Goal: Transaction & Acquisition: Subscribe to service/newsletter

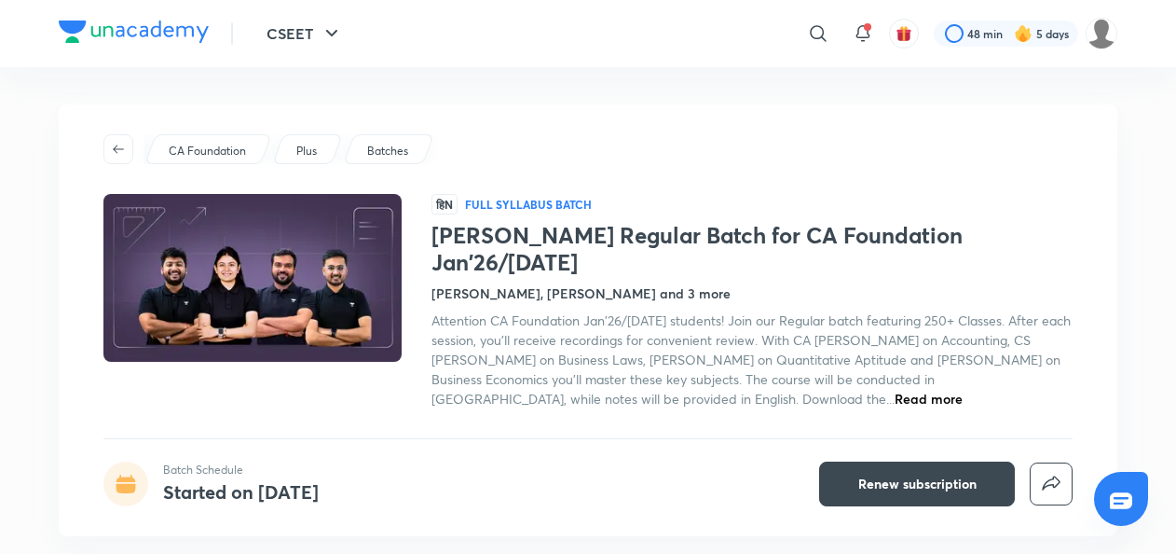
drag, startPoint x: 0, startPoint y: 0, endPoint x: 826, endPoint y: 268, distance: 868.3
click at [826, 283] on div "[PERSON_NAME], [PERSON_NAME] and 3 more" at bounding box center [752, 293] width 641 height 20
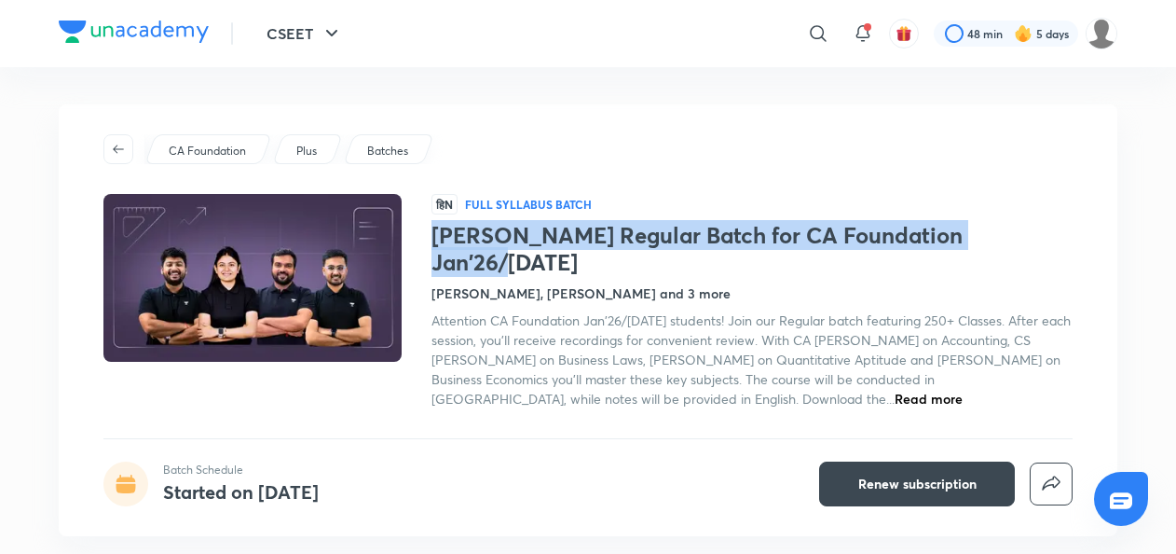
drag, startPoint x: 436, startPoint y: 231, endPoint x: 1028, endPoint y: 231, distance: 591.8
click at [1028, 231] on h1 "Sankalp Regular Batch for CA Foundation Jan'26/May'26" at bounding box center [752, 249] width 641 height 54
copy h1 "Sankalp Regular Batch for CA Foundation Jan'26/May'26"
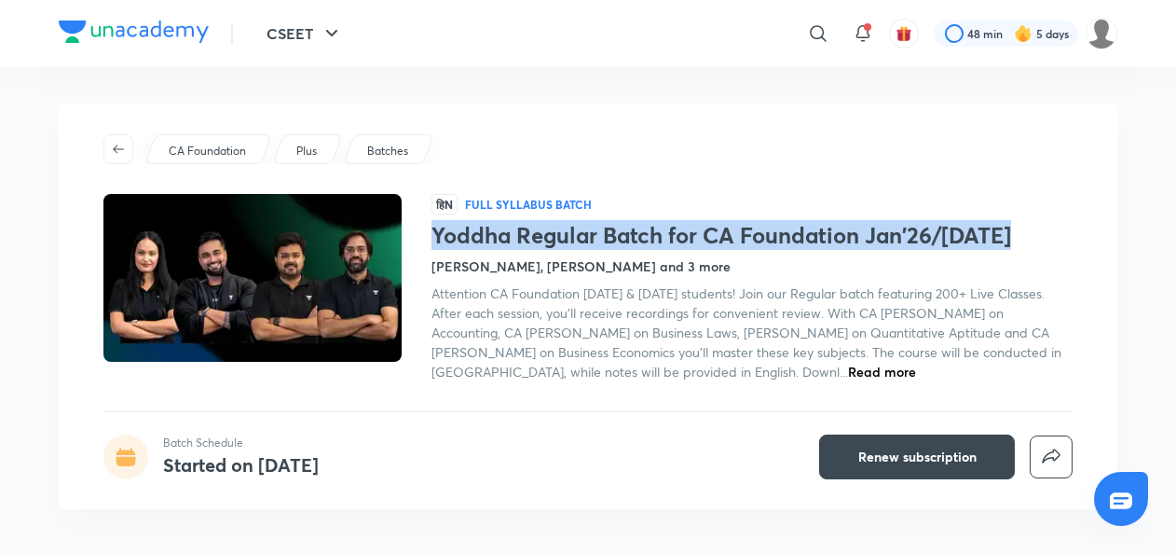
click at [1025, 240] on h1 "Yoddha Regular Batch for CA Foundation Jan'26/May'26" at bounding box center [752, 235] width 641 height 27
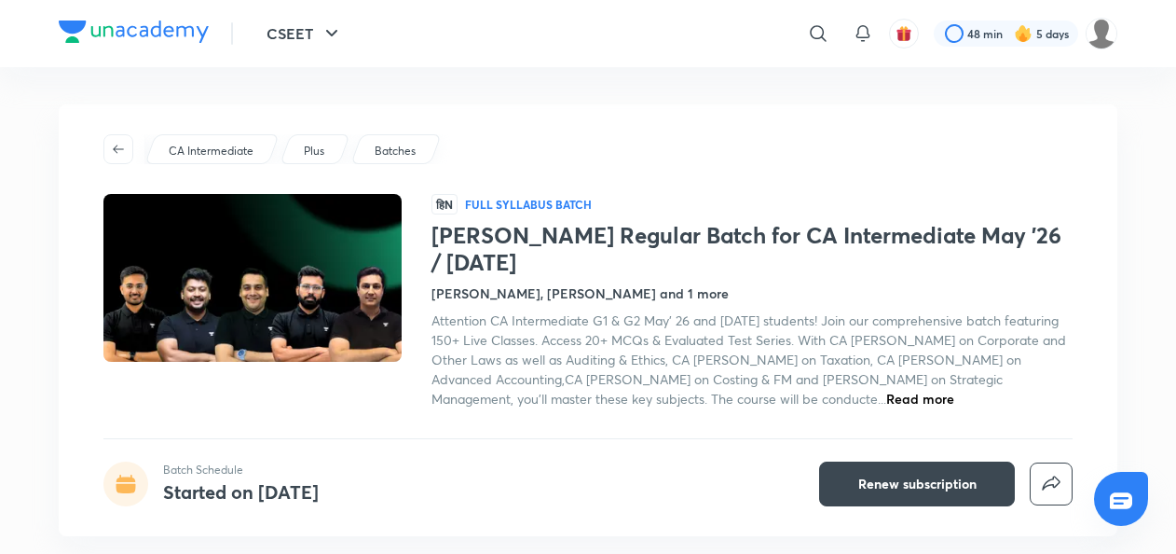
click at [1067, 229] on h1 "Sankalp Regular Batch for CA Intermediate May '26 / Sep '26" at bounding box center [752, 249] width 641 height 54
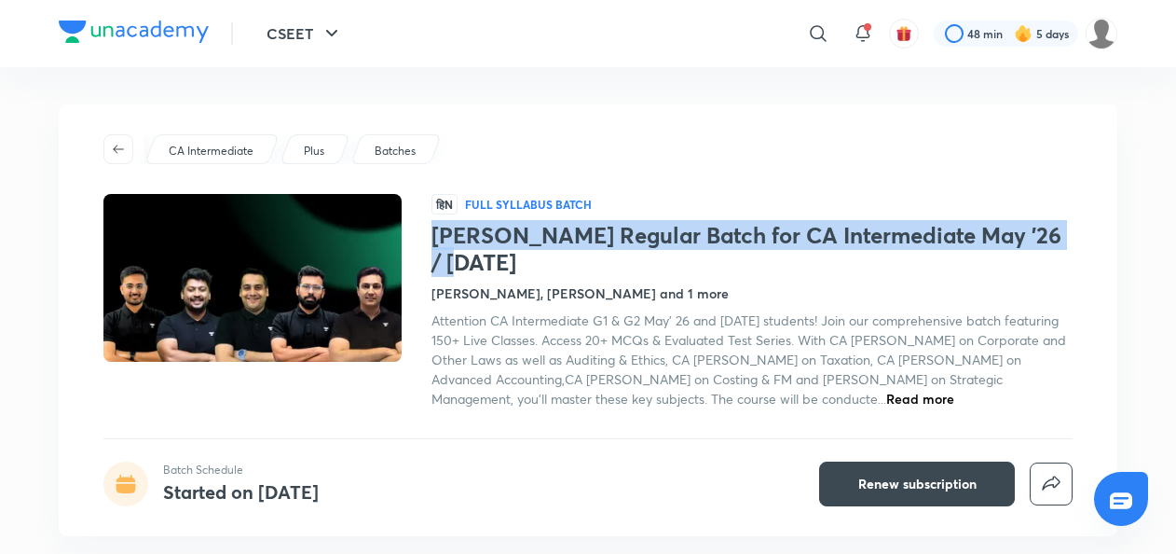
drag, startPoint x: 432, startPoint y: 235, endPoint x: 1094, endPoint y: 235, distance: 661.7
click at [1094, 235] on div "CA Intermediate Plus Batches हिN Full Syllabus Batch Sankalp Regular Batch for …" at bounding box center [588, 320] width 1059 height 432
copy h1 "Sankalp Regular Batch for CA Intermediate May '26 / Sep '26"
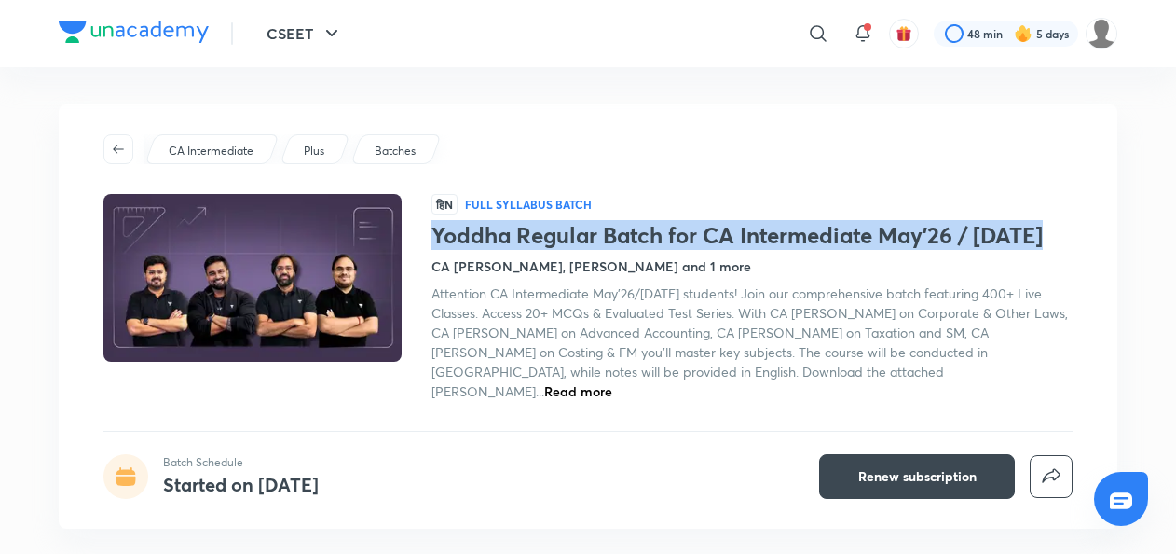
click at [1060, 237] on h1 "Yoddha Regular Batch for CA Intermediate May'26 / Sep'26" at bounding box center [752, 235] width 641 height 27
copy h1 "Yoddha Regular Batch for CA Intermediate May'26 / Sep'26"
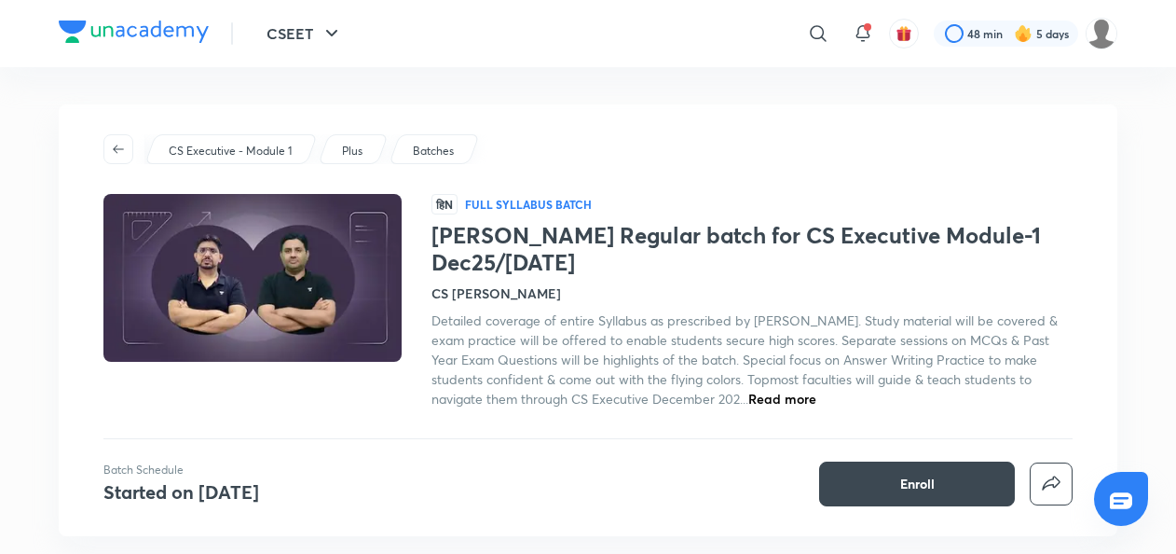
click at [462, 505] on div "CS Executive - Module 1 Plus Batches हिN Full Syllabus Batch Shikhar Regular ba…" at bounding box center [588, 320] width 1059 height 432
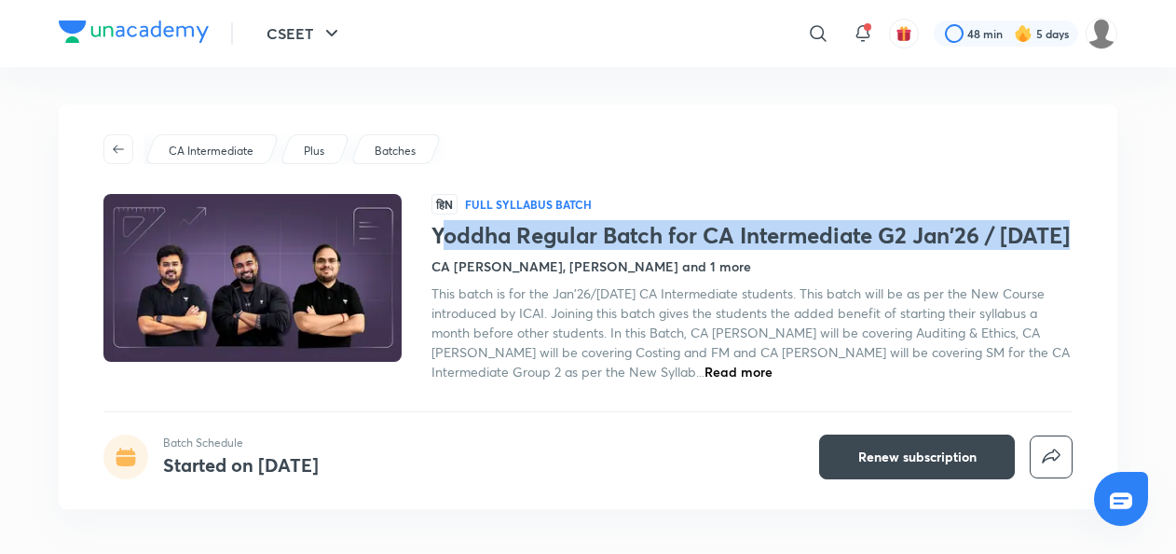
click at [511, 249] on h1 "Yoddha Regular Batch for CA Intermediate G2 Jan'26 / May'26" at bounding box center [752, 235] width 641 height 27
drag, startPoint x: 511, startPoint y: 261, endPoint x: 427, endPoint y: 233, distance: 88.4
click at [427, 233] on div "हिN Full Syllabus Batch Yoddha Regular Batch for CA Intermediate G2 Jan'26 / Ma…" at bounding box center [587, 287] width 969 height 187
click at [427, 233] on div at bounding box center [267, 287] width 328 height 187
click at [423, 240] on div at bounding box center [267, 287] width 328 height 187
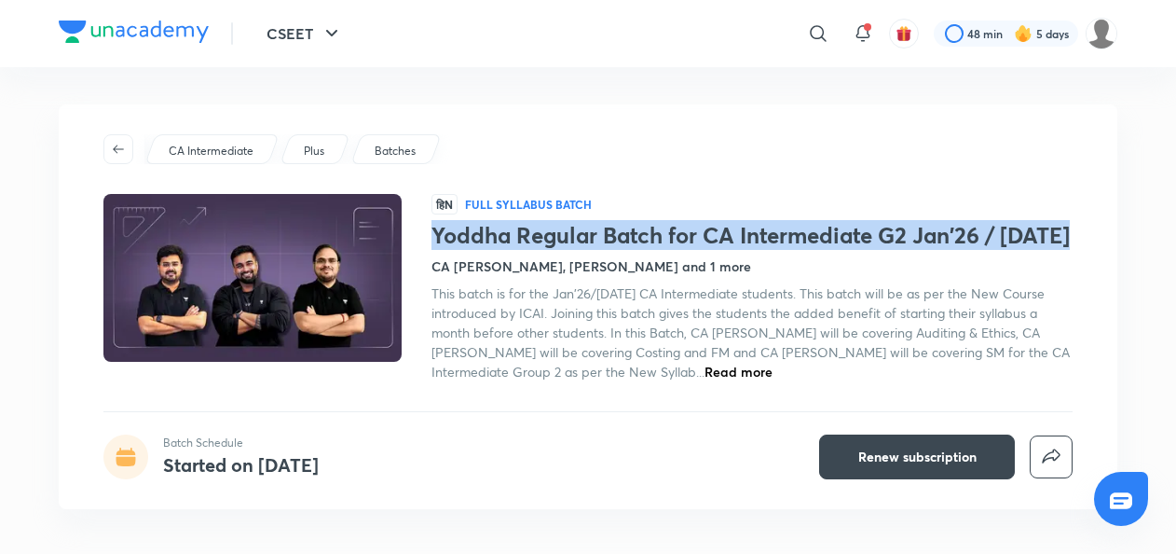
drag, startPoint x: 432, startPoint y: 232, endPoint x: 509, endPoint y: 261, distance: 81.7
click at [509, 249] on h1 "Yoddha Regular Batch for CA Intermediate G2 Jan'26 / May'26" at bounding box center [752, 235] width 641 height 27
copy h1 "Yoddha Regular Batch for CA Intermediate G2 Jan'26 / May'26"
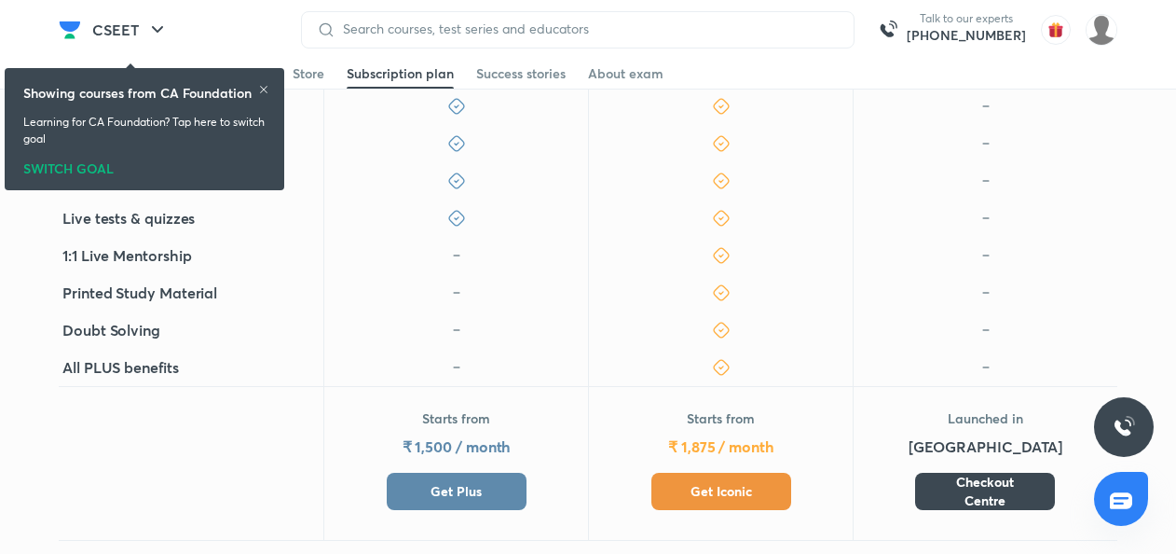
scroll to position [529, 0]
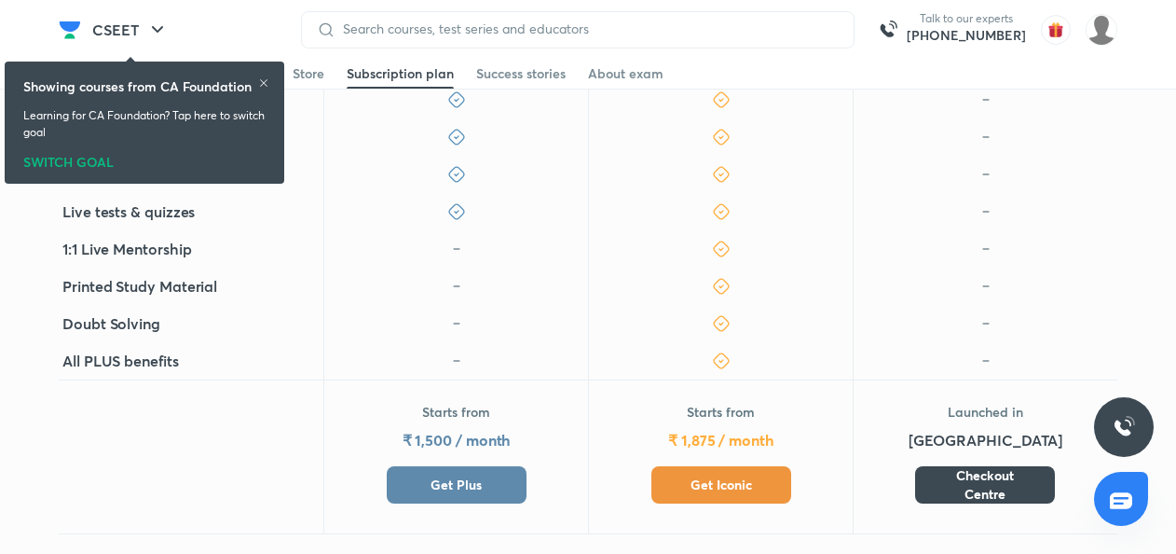
click at [474, 485] on span "Get Plus" at bounding box center [456, 484] width 51 height 19
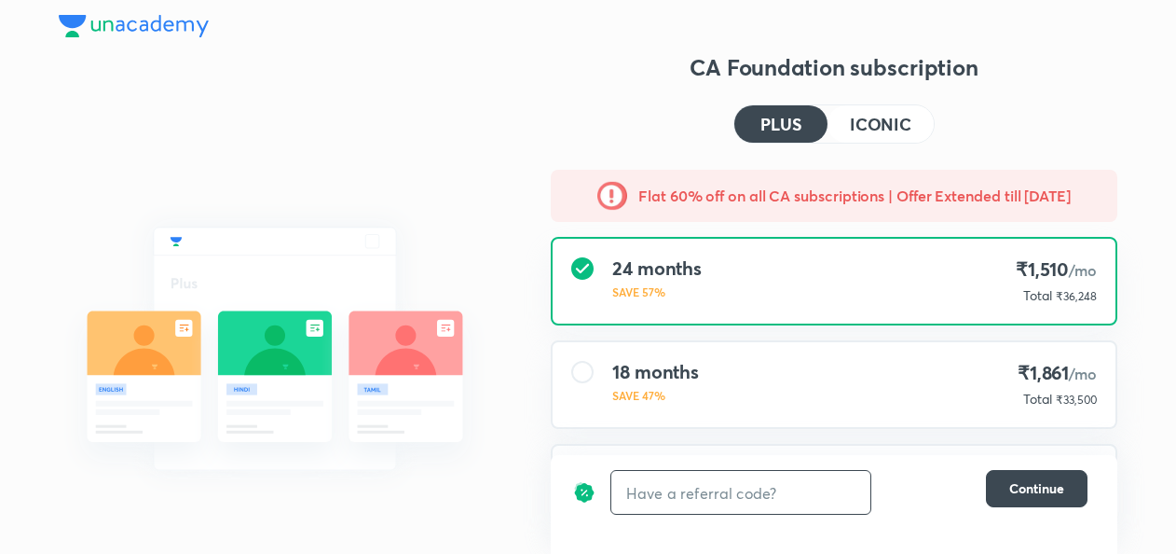
click at [664, 513] on input "text" at bounding box center [740, 493] width 259 height 44
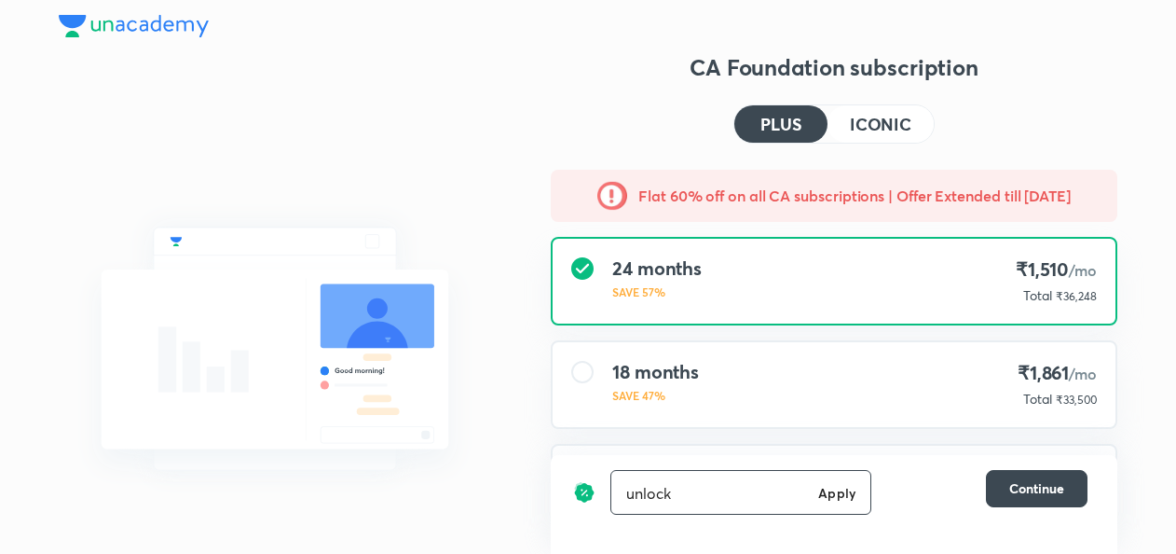
type input "unlock"
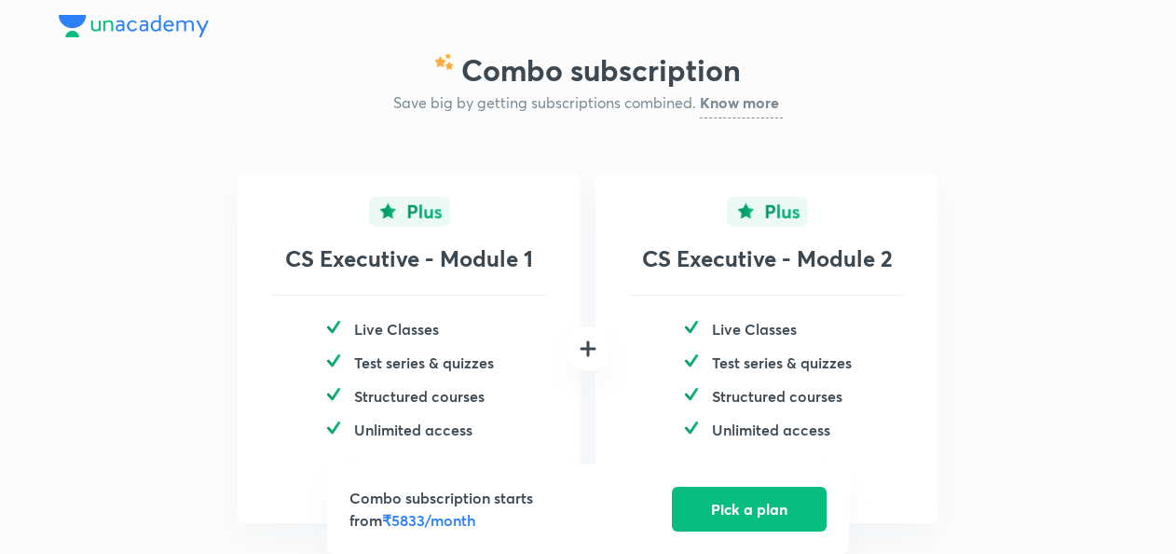
scroll to position [81, 0]
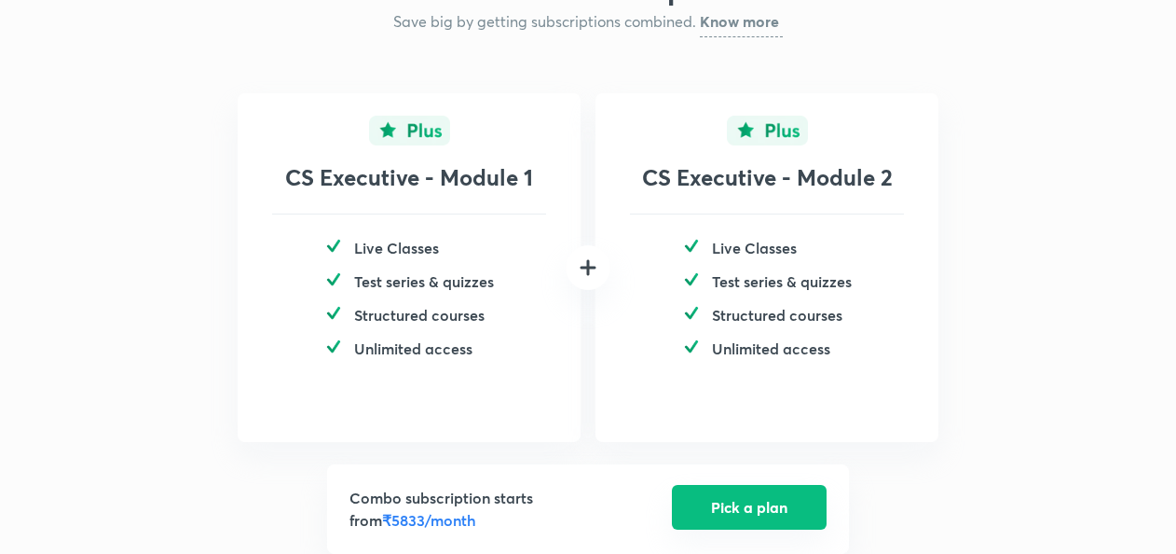
click at [725, 500] on button "Pick a plan" at bounding box center [749, 507] width 155 height 45
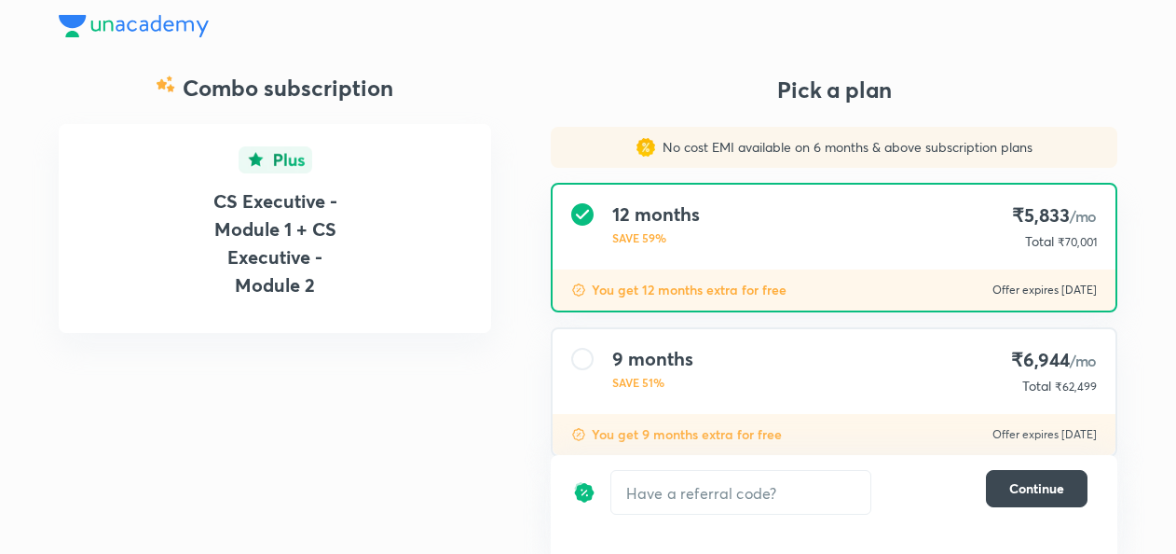
scroll to position [270, 0]
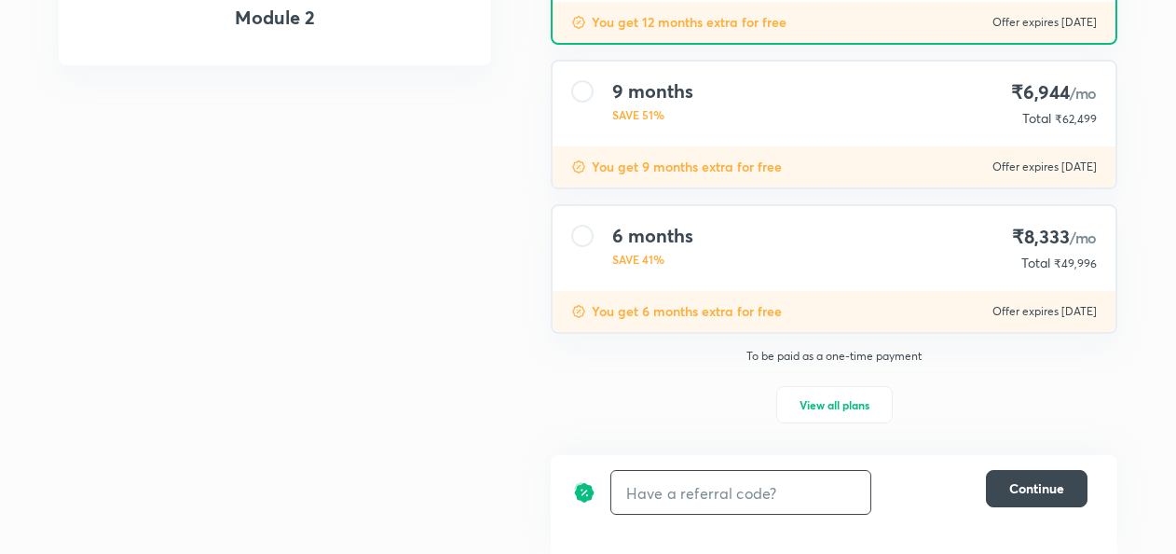
click at [639, 490] on input "text" at bounding box center [740, 493] width 259 height 44
type input "unlock"
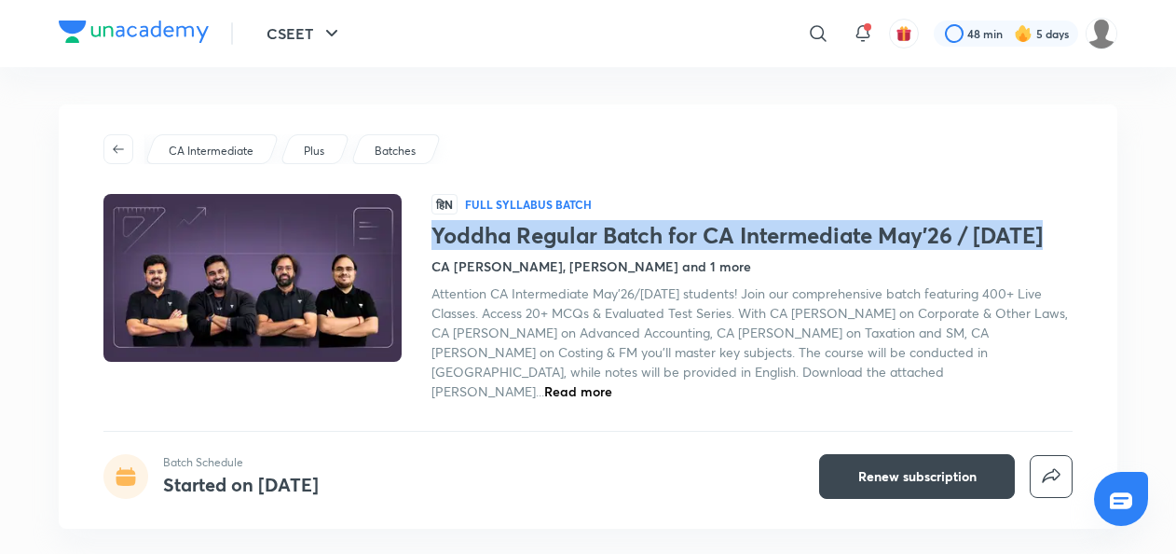
drag, startPoint x: 0, startPoint y: 0, endPoint x: 1050, endPoint y: 228, distance: 1074.9
click at [1050, 228] on h1 "Yoddha Regular Batch for CA Intermediate May'26 / [DATE]" at bounding box center [752, 235] width 641 height 27
copy h1 "Yoddha Regular Batch for CA Intermediate May'26 / [DATE]"
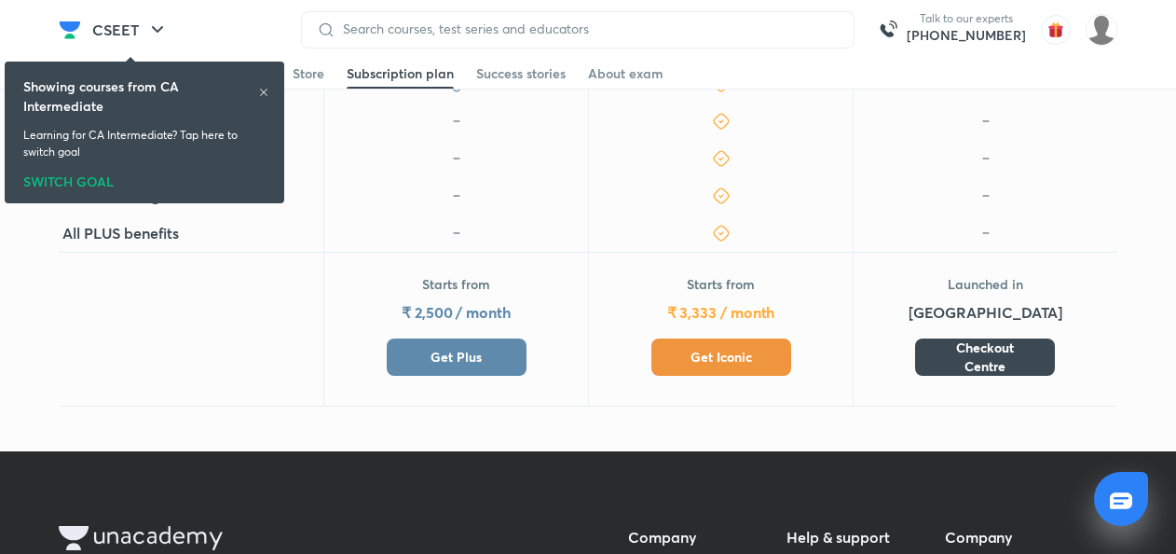
scroll to position [710, 0]
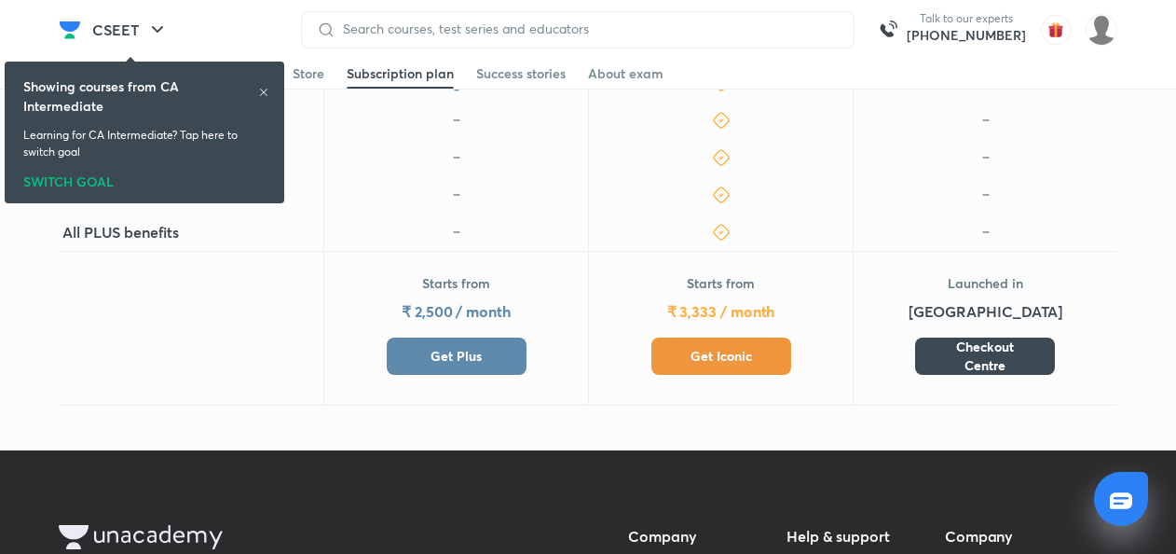
click at [468, 347] on span "Get Plus" at bounding box center [456, 356] width 51 height 19
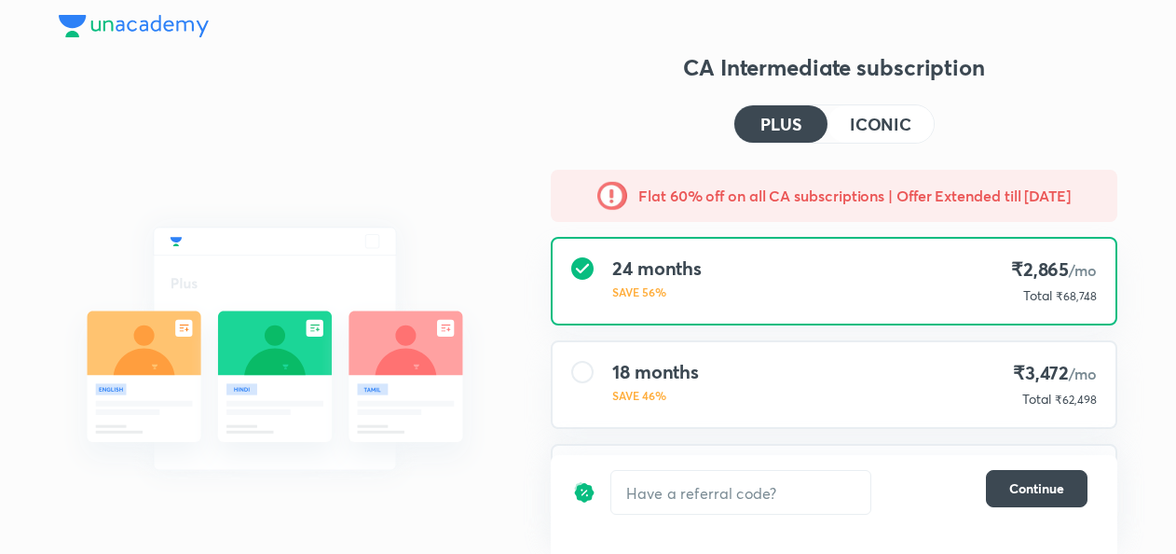
scroll to position [200, 0]
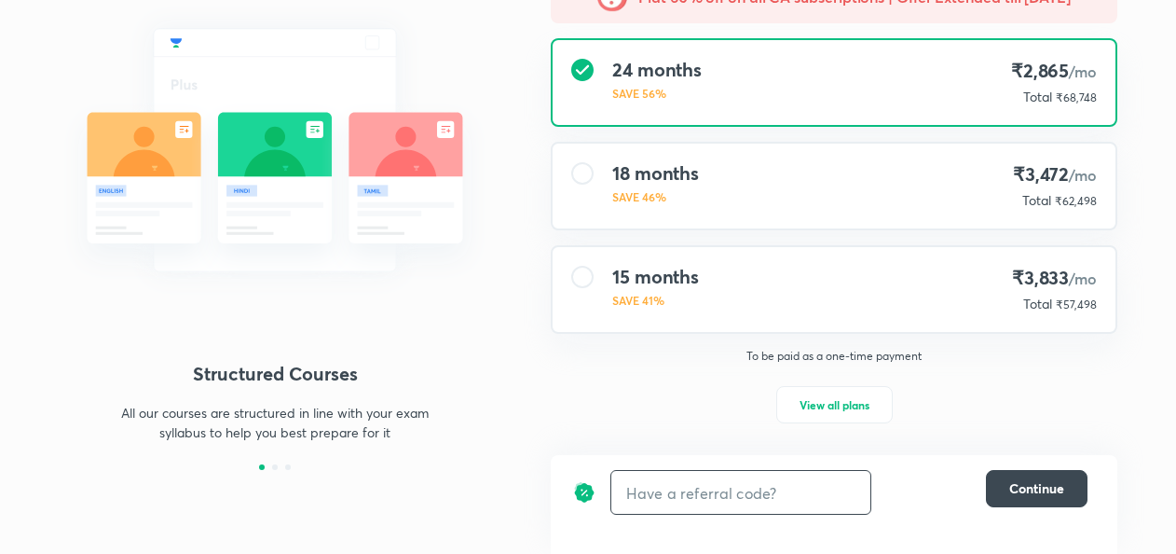
click at [665, 501] on input "text" at bounding box center [740, 493] width 259 height 44
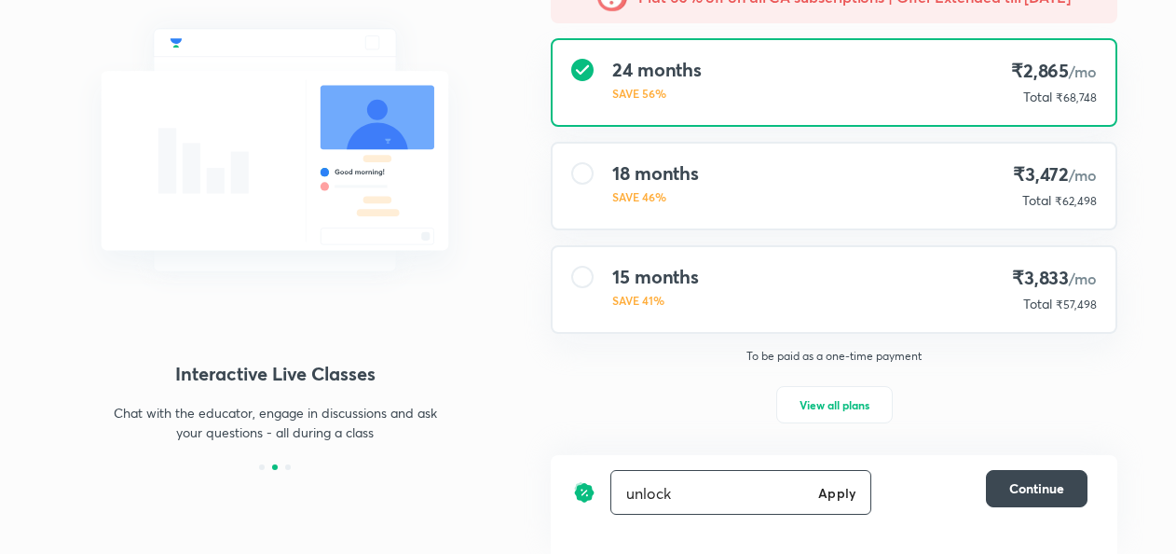
type input "unlock"
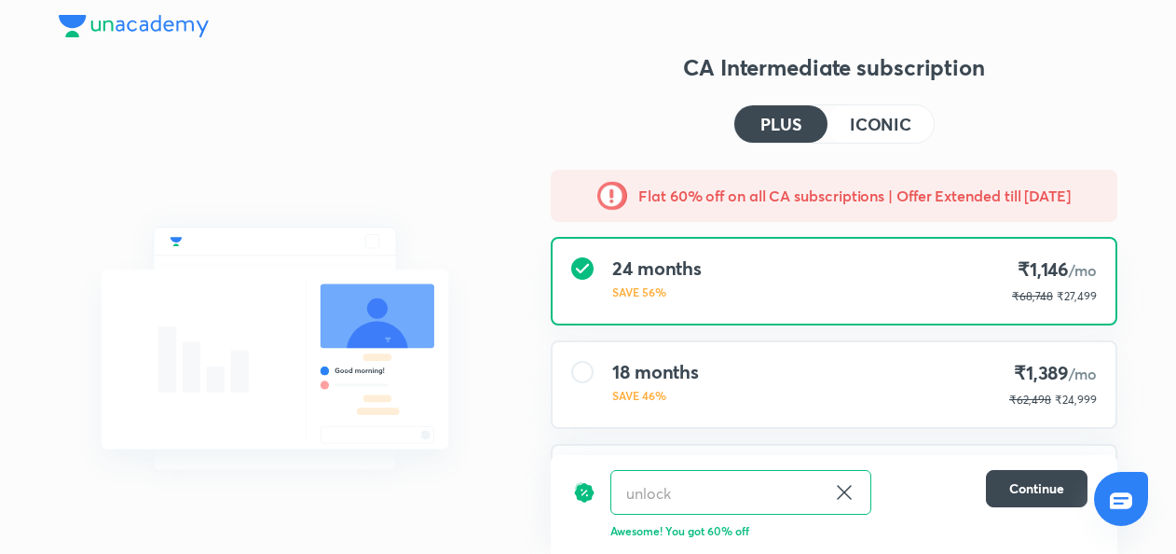
click at [442, 498] on div "Structured Courses All our courses are structured in line with your exam syllab…" at bounding box center [275, 403] width 432 height 529
